Goal: Find specific page/section: Find specific page/section

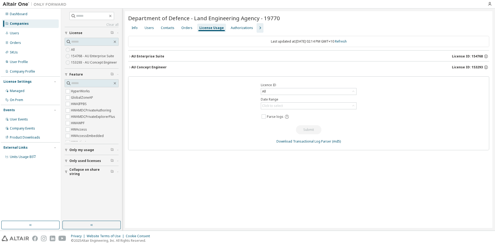
click at [27, 135] on div "Product Downloads" at bounding box center [25, 137] width 30 height 4
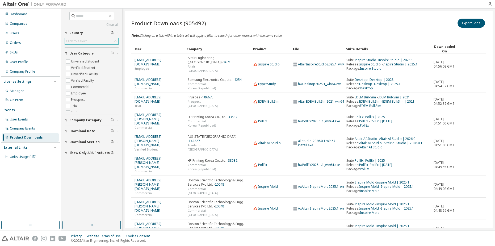
click at [90, 40] on div "Click to select" at bounding box center [91, 41] width 53 height 6
click at [89, 70] on li "[GEOGRAPHIC_DATA]" at bounding box center [91, 73] width 53 height 7
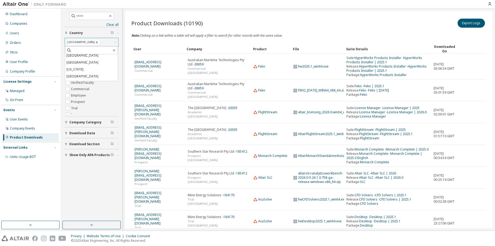
scroll to position [484, 0]
click at [92, 65] on li "[GEOGRAPHIC_DATA]" at bounding box center [91, 62] width 53 height 7
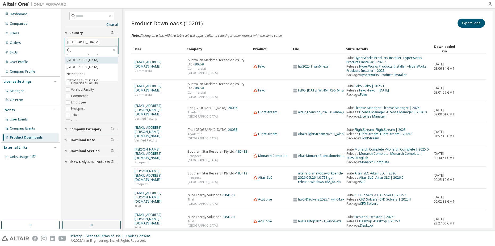
scroll to position [1064, 0]
click at [93, 63] on li "[GEOGRAPHIC_DATA]" at bounding box center [91, 63] width 53 height 7
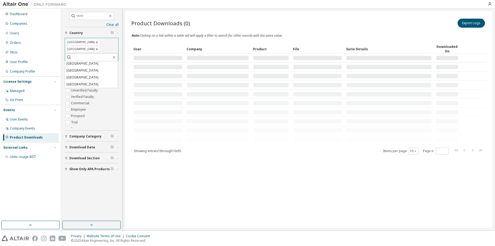
click at [139, 38] on div "Note: Clicking on a link within a table cell will apply a filter to search for …" at bounding box center [308, 35] width 355 height 5
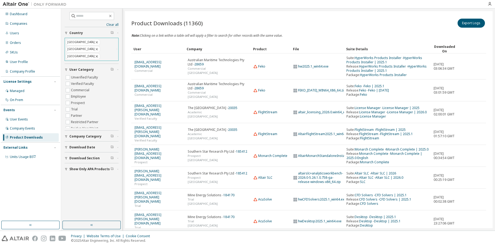
scroll to position [17, 0]
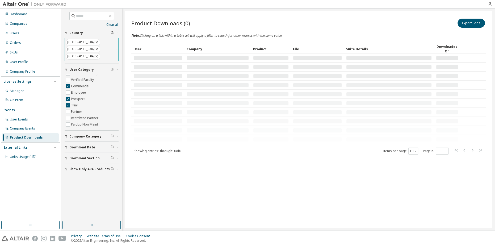
scroll to position [8, 0]
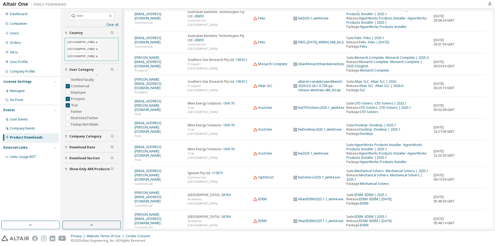
scroll to position [59, 0]
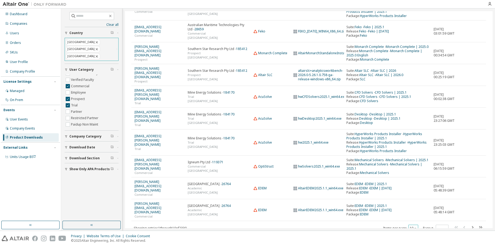
click at [410, 226] on button "10" at bounding box center [413, 228] width 7 height 4
click at [403, 203] on div "100" at bounding box center [411, 203] width 43 height 6
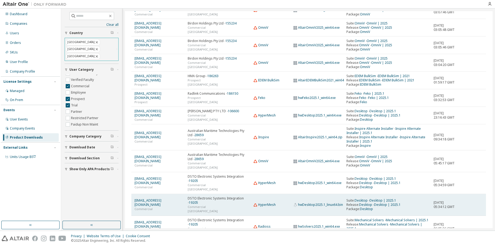
scroll to position [954, 0]
